Goal: Task Accomplishment & Management: Manage account settings

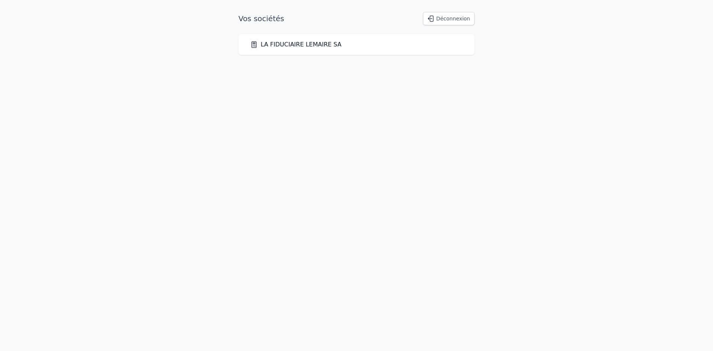
click at [310, 45] on link "LA FIDUCIAIRE LEMAIRE SA" at bounding box center [295, 44] width 91 height 9
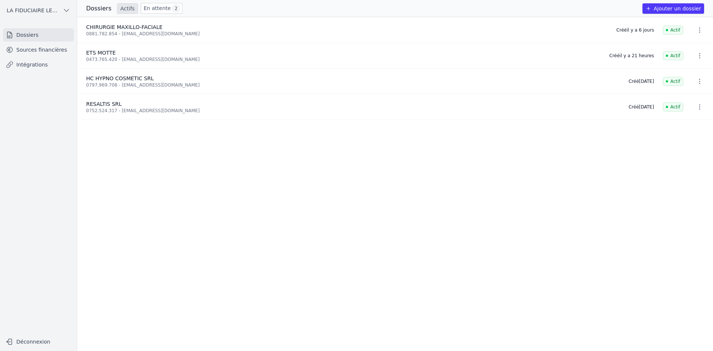
click at [43, 49] on link "Sources financières" at bounding box center [38, 49] width 71 height 13
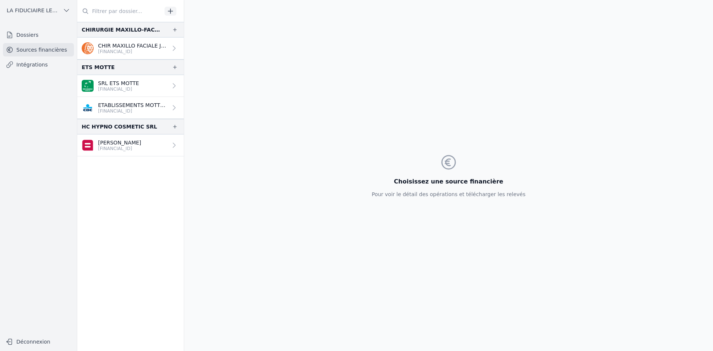
click at [137, 85] on p "SRL ETS MOTTE" at bounding box center [118, 82] width 41 height 7
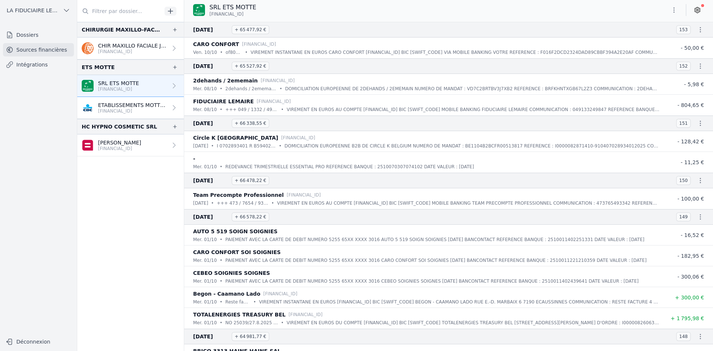
click at [134, 112] on p "[FINANCIAL_ID]" at bounding box center [132, 111] width 69 height 6
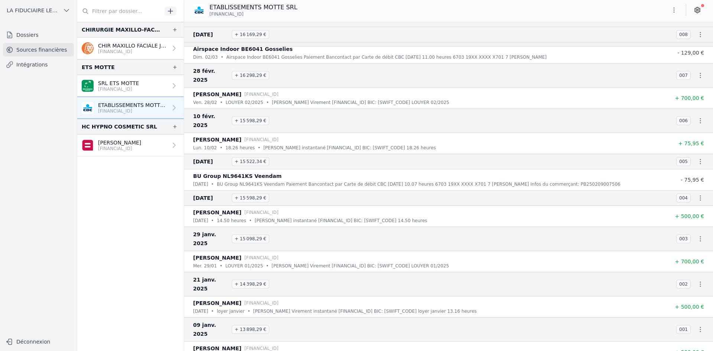
scroll to position [1569, 0]
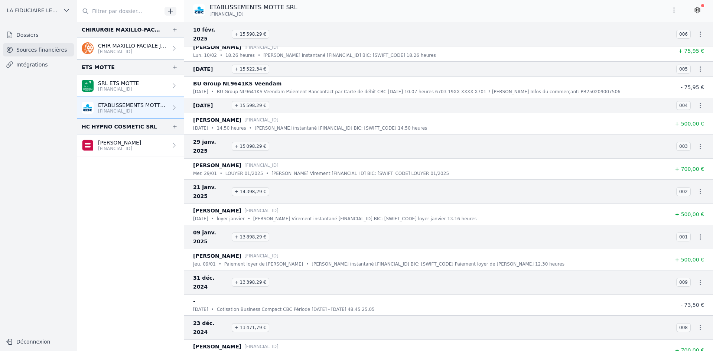
click at [676, 13] on icon "button" at bounding box center [673, 9] width 7 height 7
click at [675, 10] on div at bounding box center [356, 175] width 713 height 351
click at [696, 11] on icon at bounding box center [697, 9] width 7 height 7
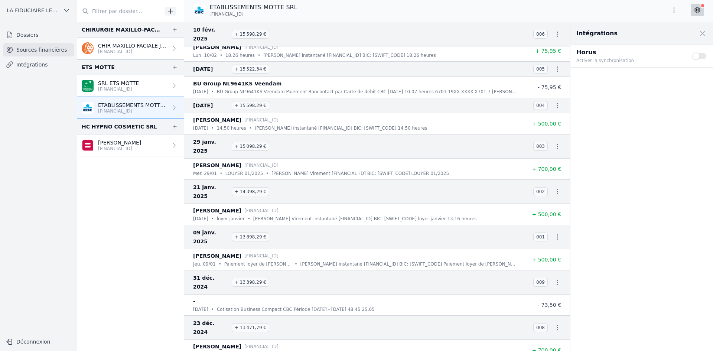
click at [468, 12] on div "ETABLISSEMENTS MOTTE SRL [FINANCIAL_ID]" at bounding box center [448, 10] width 529 height 14
click at [116, 79] on link "SRL ETS MOTTE [FINANCIAL_ID]" at bounding box center [130, 86] width 107 height 22
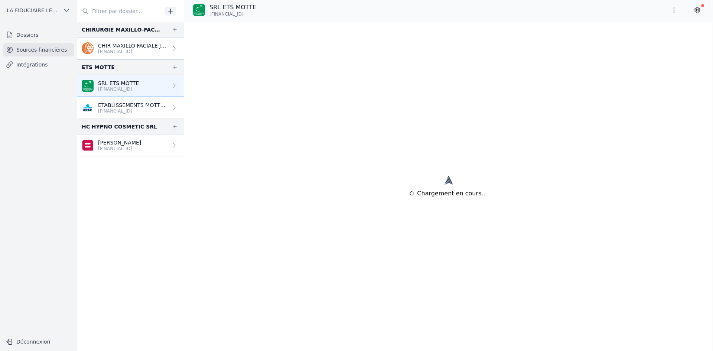
click at [124, 40] on link "CHIR MAXILLO FACIALE JFD SPRL [FINANCIAL_ID]" at bounding box center [130, 49] width 107 height 22
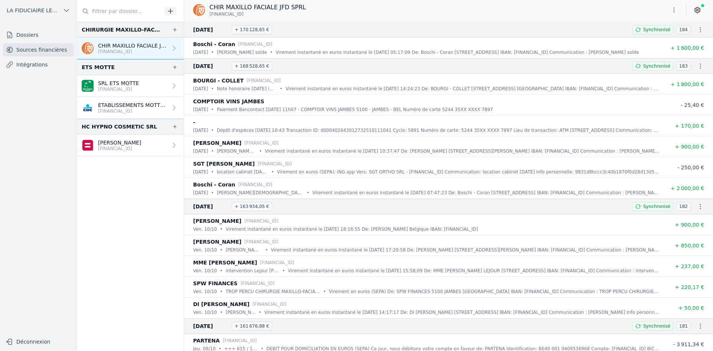
click at [696, 7] on icon at bounding box center [697, 9] width 7 height 7
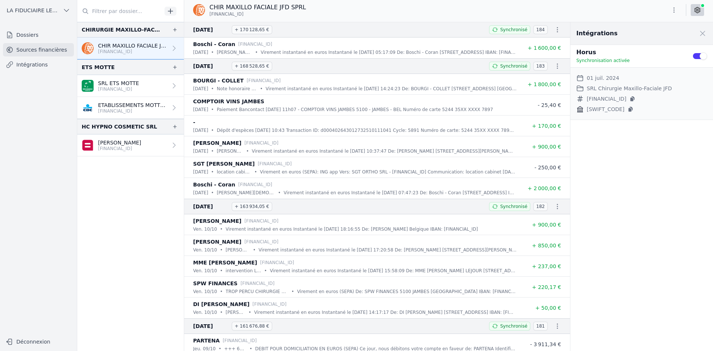
click at [697, 10] on icon at bounding box center [698, 10] width 2 height 2
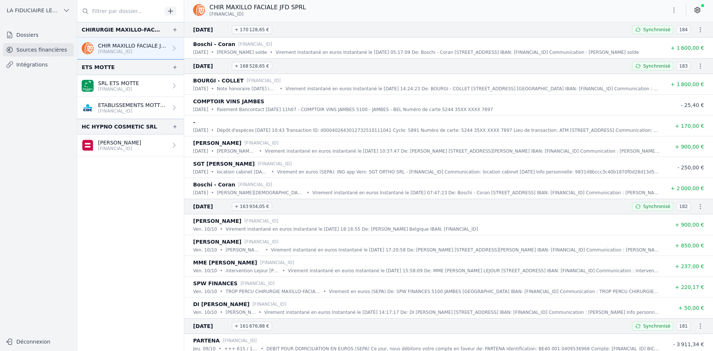
click at [135, 89] on p "[FINANCIAL_ID]" at bounding box center [118, 89] width 41 height 6
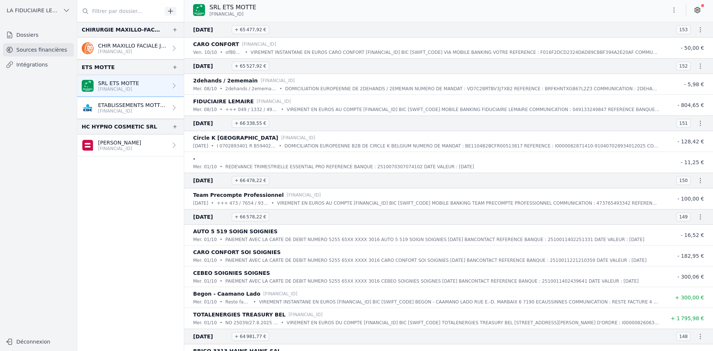
click at [699, 9] on icon at bounding box center [697, 9] width 7 height 7
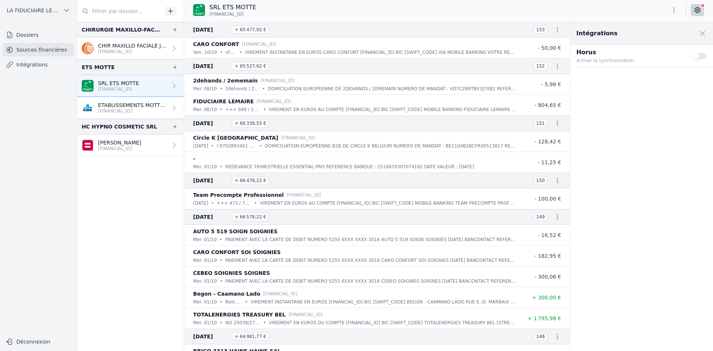
click at [699, 56] on button "Use setting" at bounding box center [699, 55] width 15 height 7
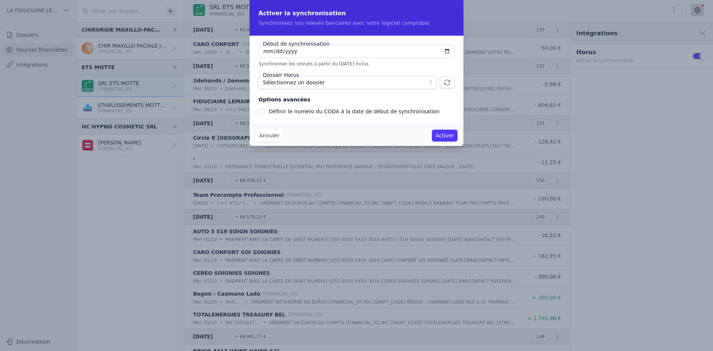
click at [273, 83] on span "Sélectionnez un dossier" at bounding box center [294, 82] width 62 height 9
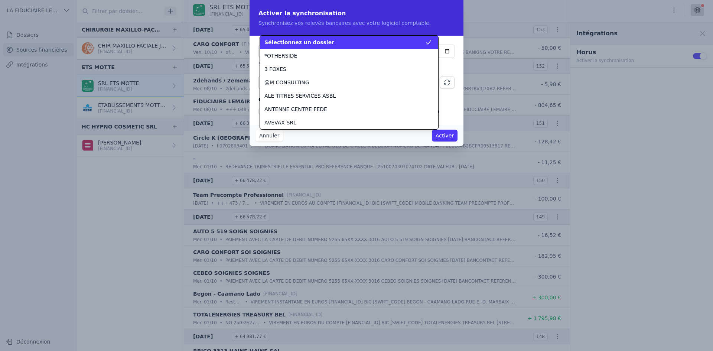
click at [308, 45] on span "Sélectionnez un dossier" at bounding box center [299, 42] width 70 height 7
checkbox input "false"
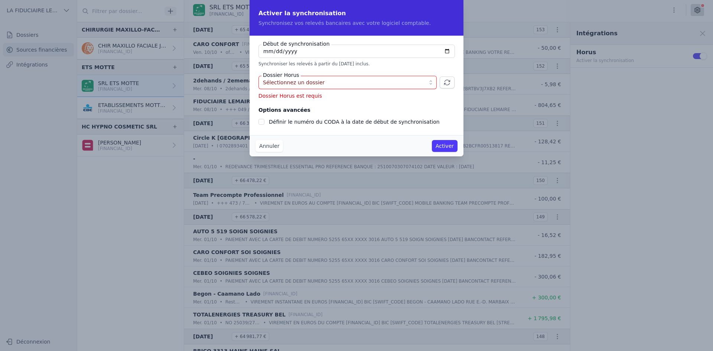
click at [306, 79] on span "Sélectionnez un dossier" at bounding box center [294, 82] width 62 height 9
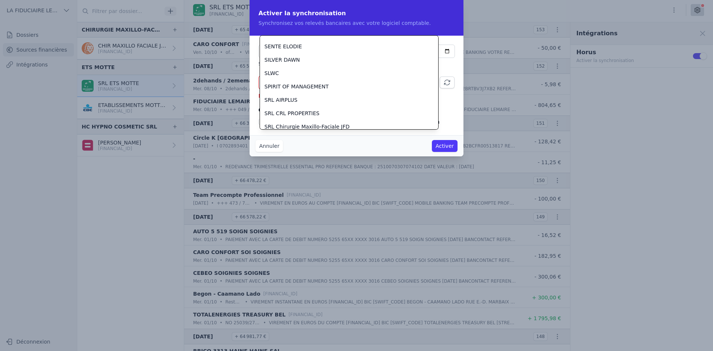
scroll to position [807, 0]
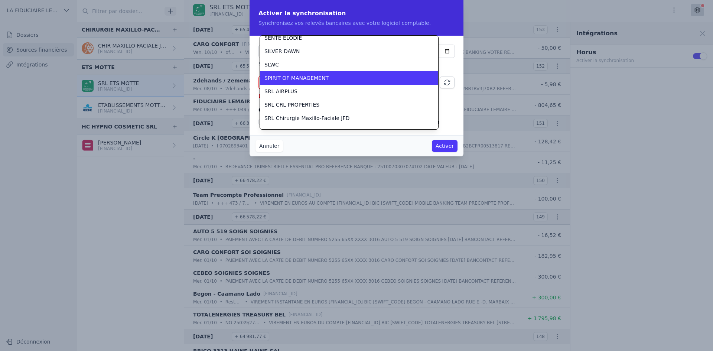
drag, startPoint x: 333, startPoint y: 83, endPoint x: 426, endPoint y: 17, distance: 114.2
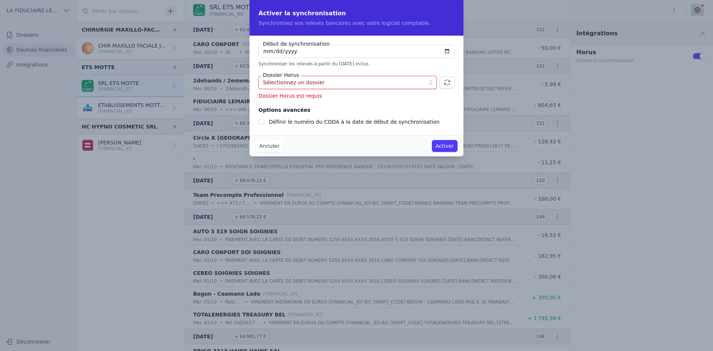
click at [431, 83] on button "Sélectionnez un dossier" at bounding box center [348, 82] width 178 height 13
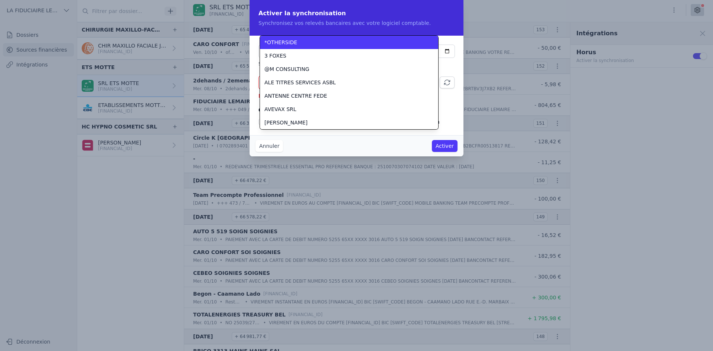
scroll to position [0, 0]
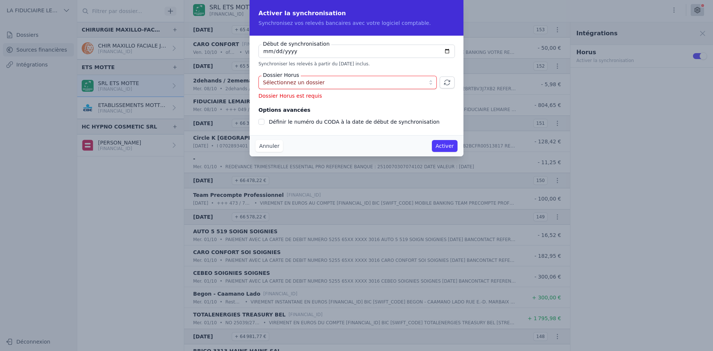
click at [269, 149] on button "Annuler" at bounding box center [269, 146] width 27 height 12
